Goal: Transaction & Acquisition: Register for event/course

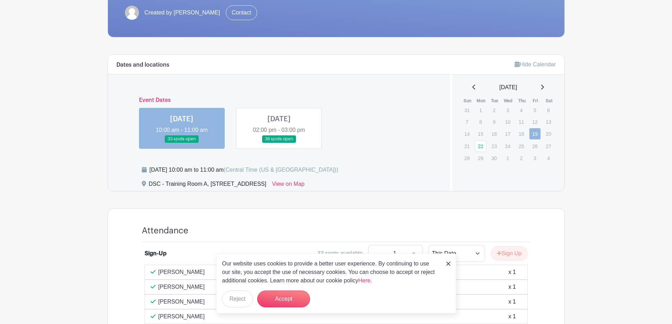
scroll to position [148, 0]
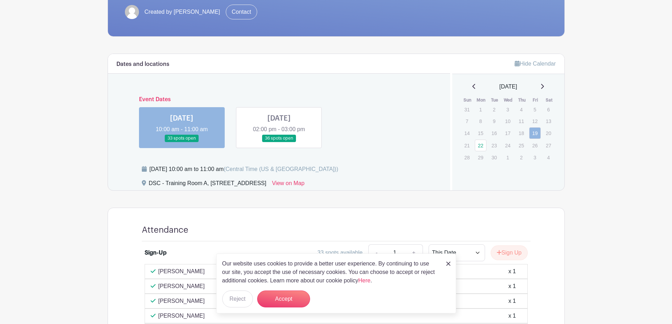
click at [447, 262] on img at bounding box center [448, 264] width 4 height 4
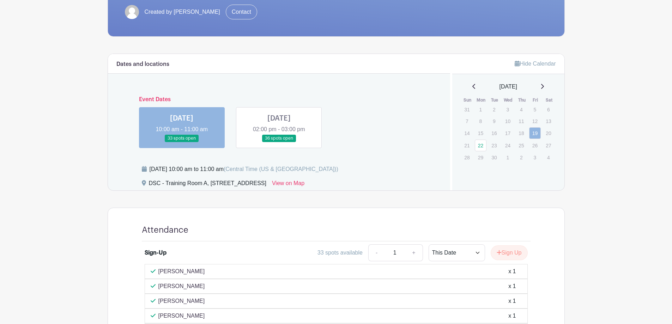
click at [279, 142] on link at bounding box center [279, 142] width 0 height 0
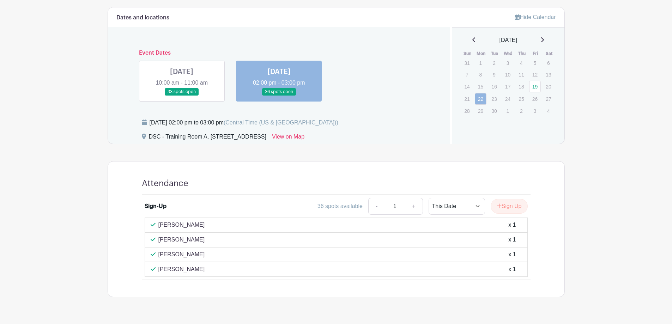
scroll to position [186, 0]
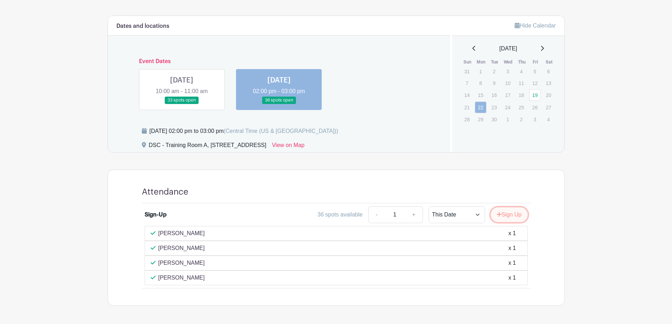
click at [508, 214] on button "Sign Up" at bounding box center [509, 214] width 37 height 15
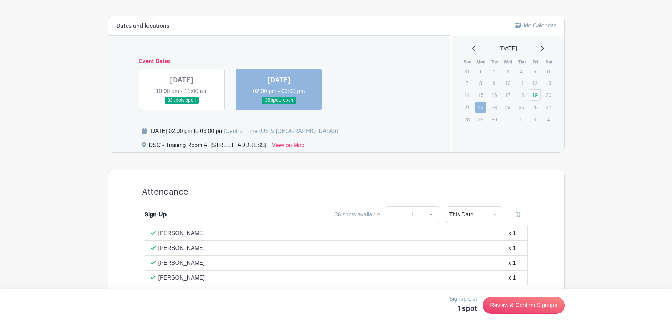
scroll to position [212, 0]
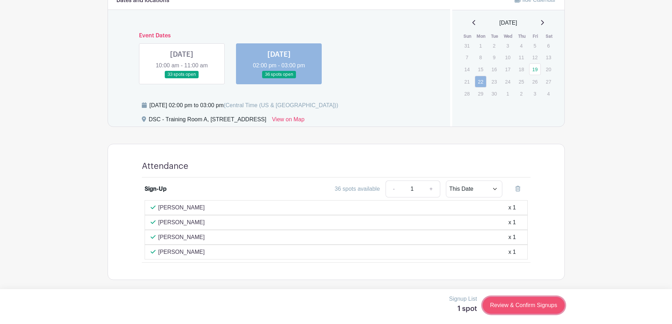
click at [537, 304] on link "Review & Confirm Signups" at bounding box center [524, 305] width 82 height 17
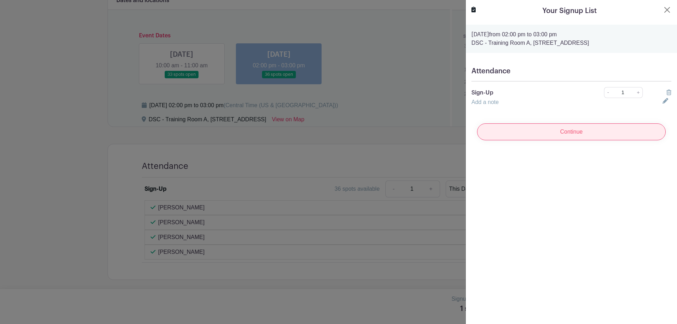
click at [587, 131] on input "Continue" at bounding box center [571, 131] width 189 height 17
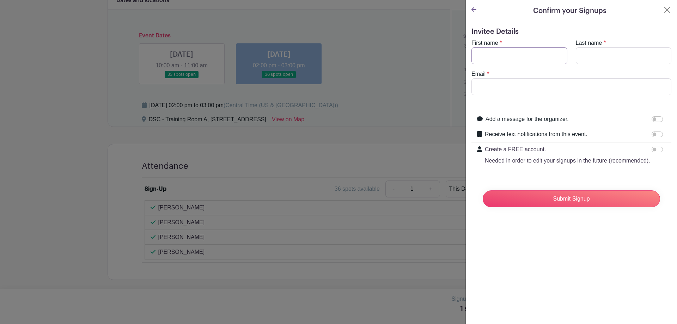
click at [523, 56] on input "First name" at bounding box center [520, 55] width 96 height 17
type input "[PERSON_NAME]"
click at [600, 56] on input "Last name" at bounding box center [624, 55] width 96 height 17
type input "F"
type input "[PERSON_NAME]"
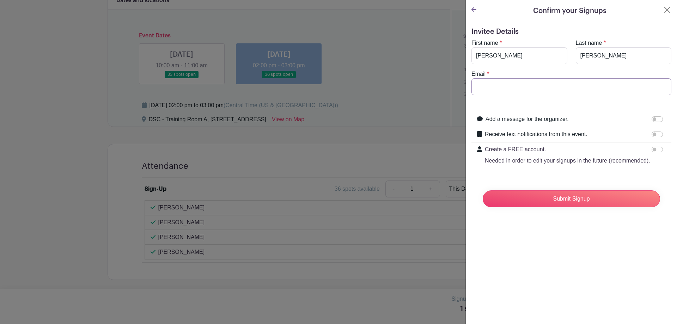
type input "[EMAIL_ADDRESS][DOMAIN_NAME]"
type input "[PERSON_NAME]"
click at [580, 207] on input "Submit Signup" at bounding box center [571, 199] width 177 height 17
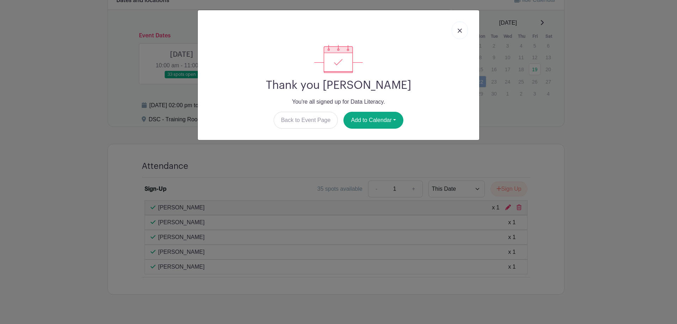
click at [458, 31] on img at bounding box center [460, 31] width 4 height 4
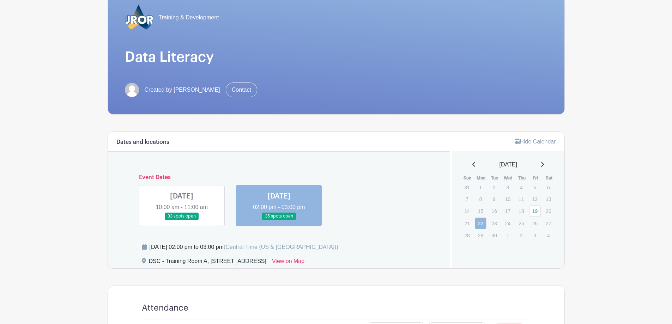
scroll to position [0, 0]
